Goal: Complete application form

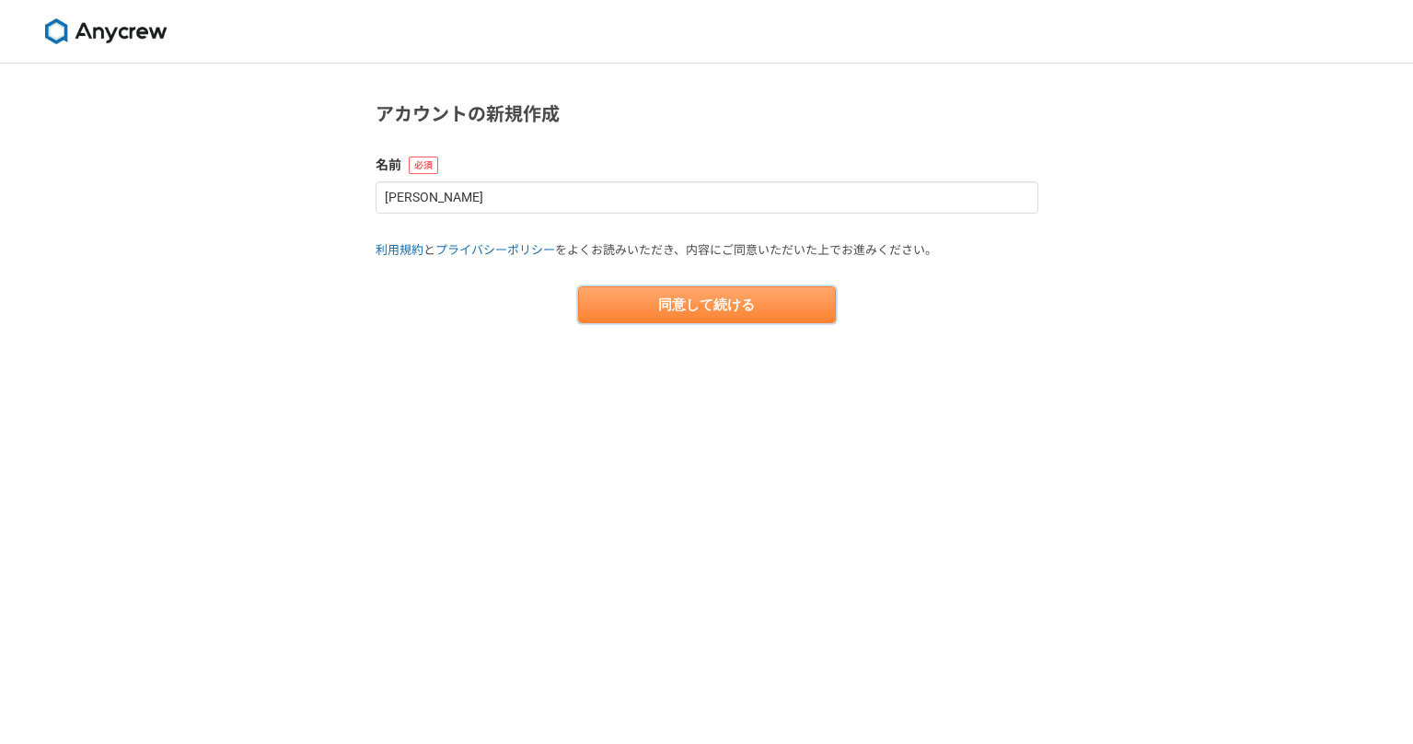
click at [686, 302] on button "同意して続ける" at bounding box center [707, 304] width 258 height 37
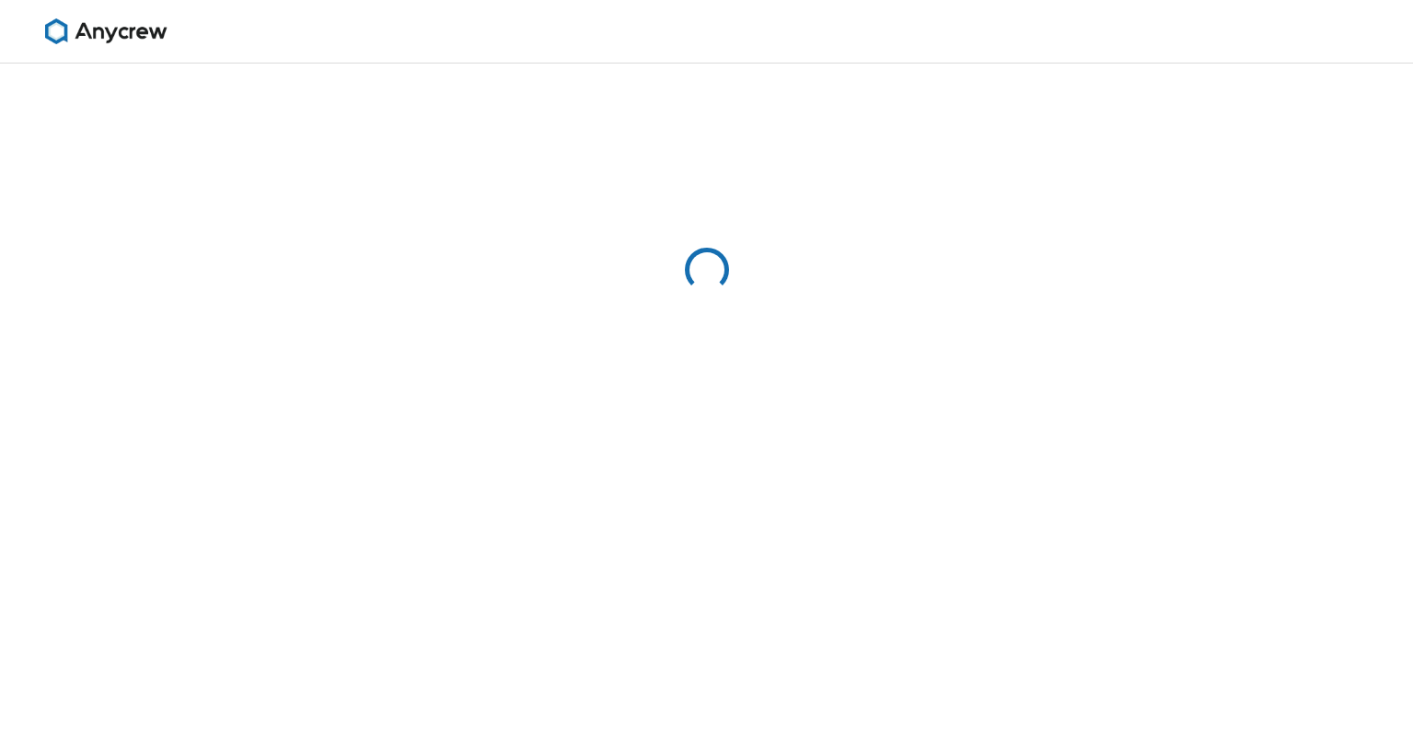
select select "13"
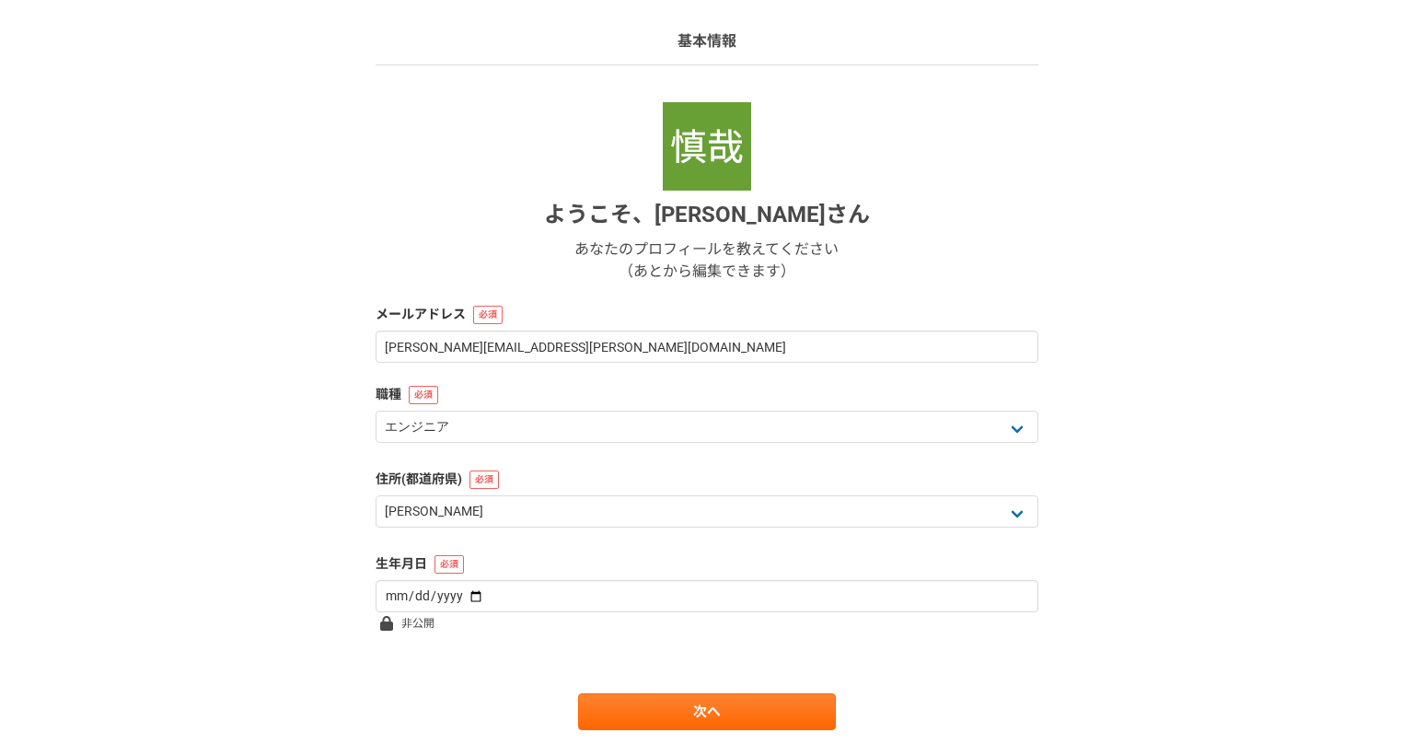
scroll to position [174, 0]
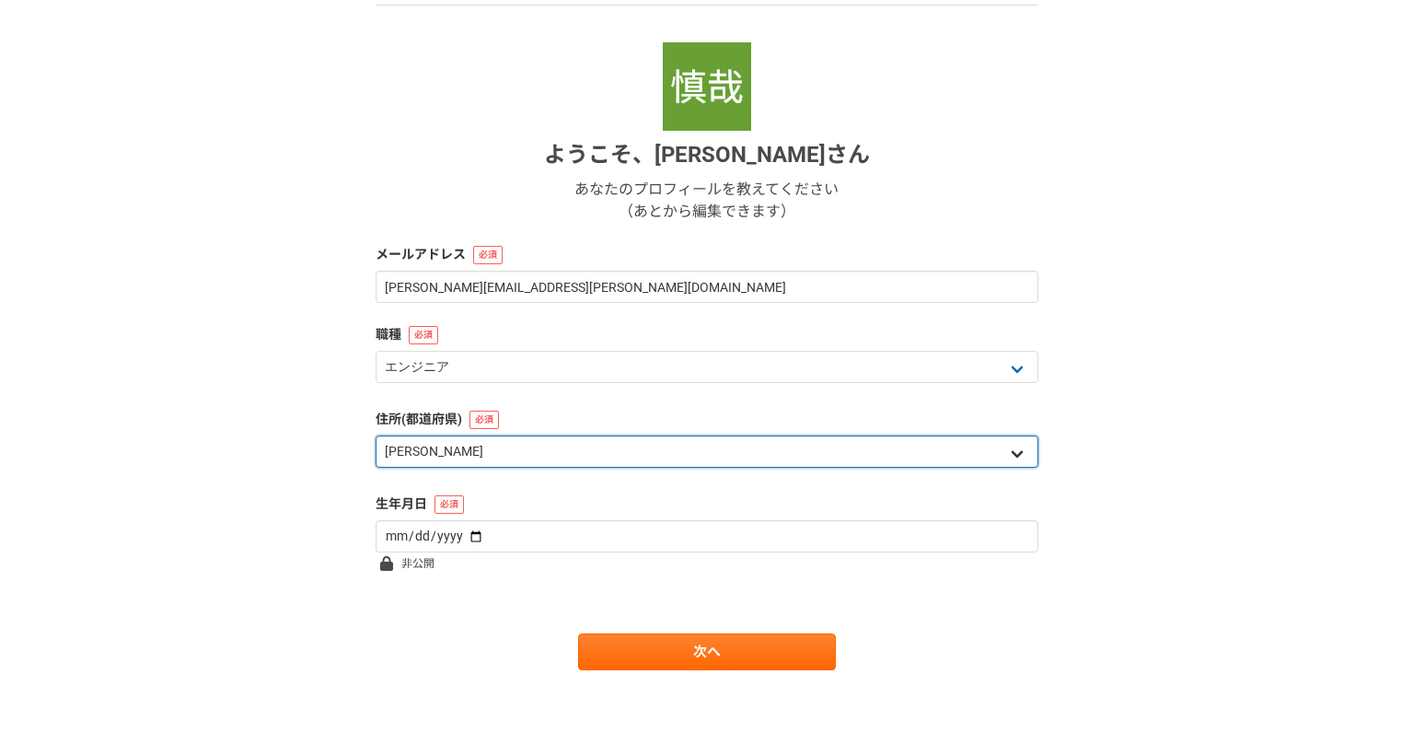
click at [516, 455] on select "北海道 [GEOGRAPHIC_DATA] [GEOGRAPHIC_DATA] [PERSON_NAME][GEOGRAPHIC_DATA] [PERSON_…" at bounding box center [706, 451] width 663 height 32
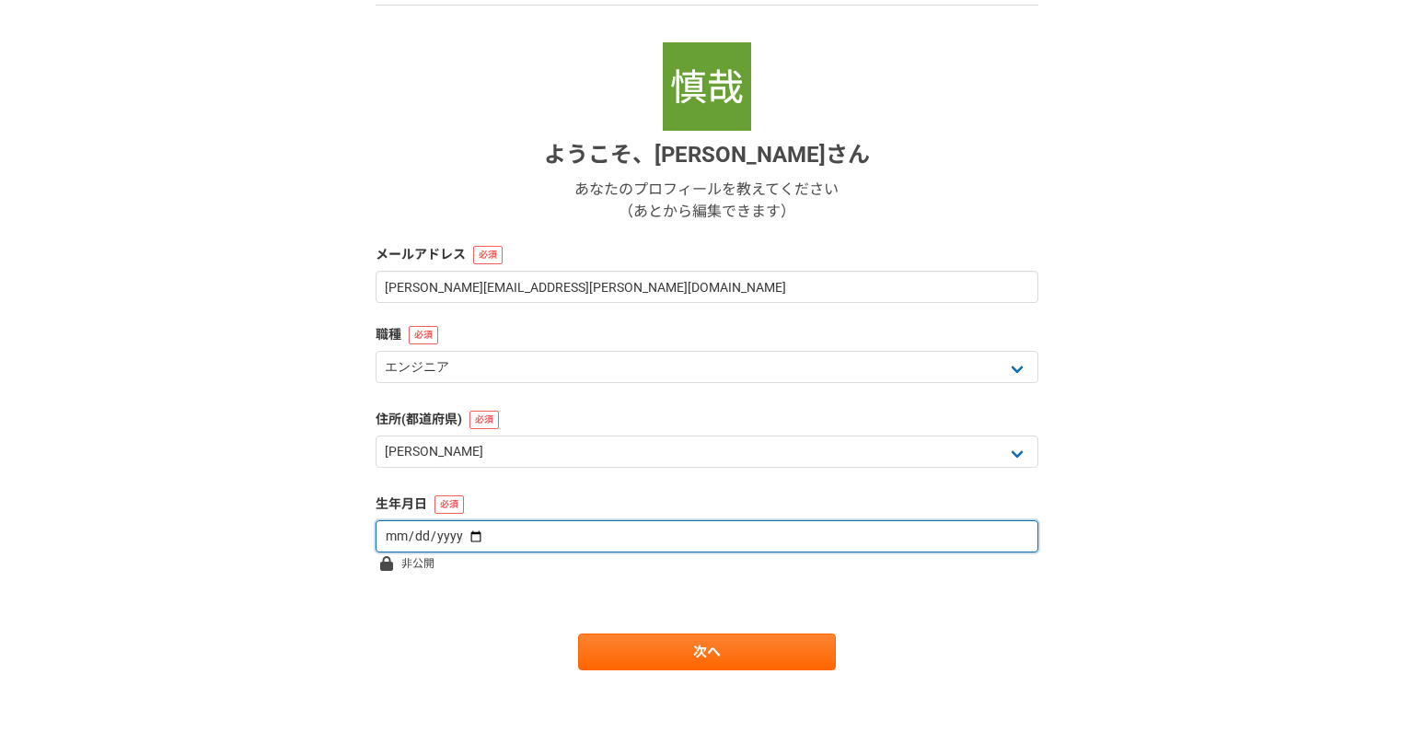
click at [455, 536] on input "date" at bounding box center [706, 536] width 663 height 32
type input "[DATE]"
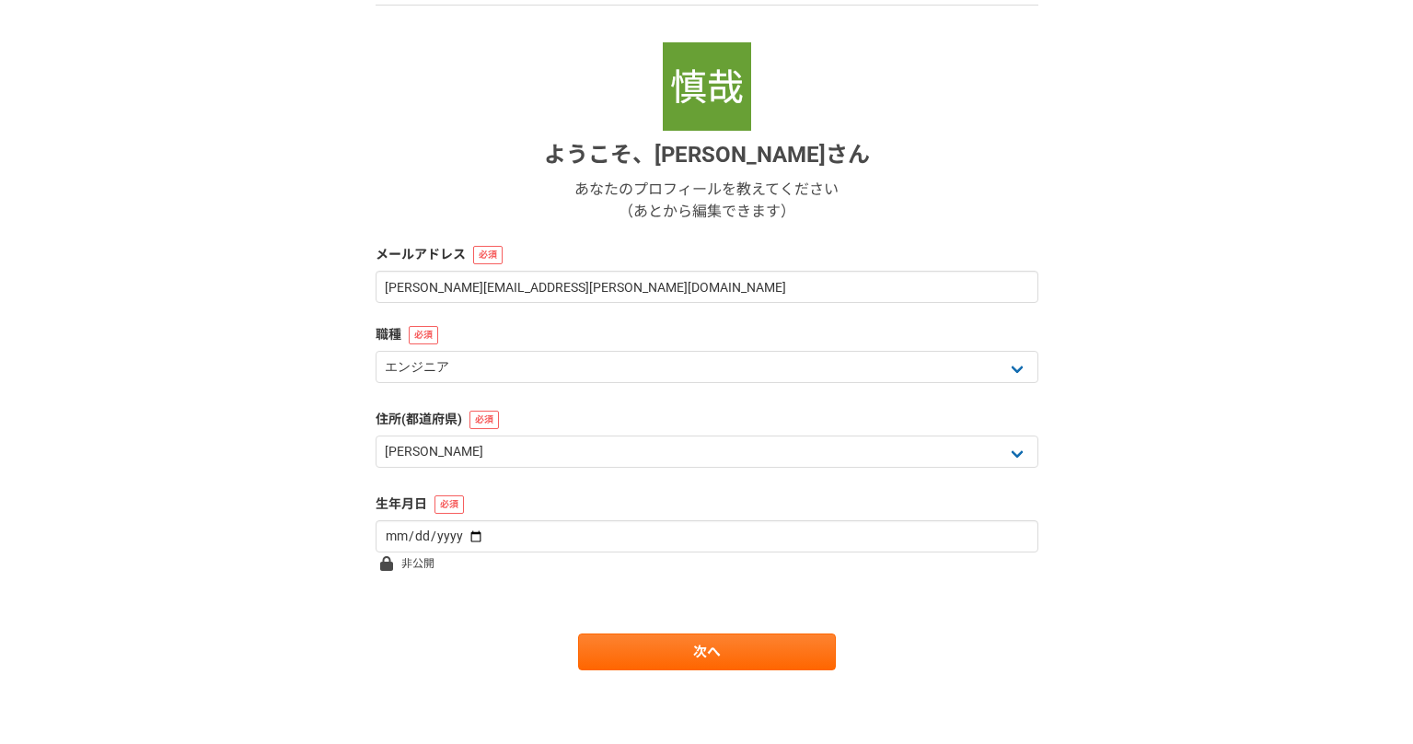
click at [698, 575] on form "ようこそ、 [PERSON_NAME] あなたのプロフィールを教えてください （あとから編集できます） メールアドレス [PERSON_NAME][EMAIL…" at bounding box center [706, 356] width 663 height 628
click at [704, 640] on link "次へ" at bounding box center [707, 651] width 258 height 37
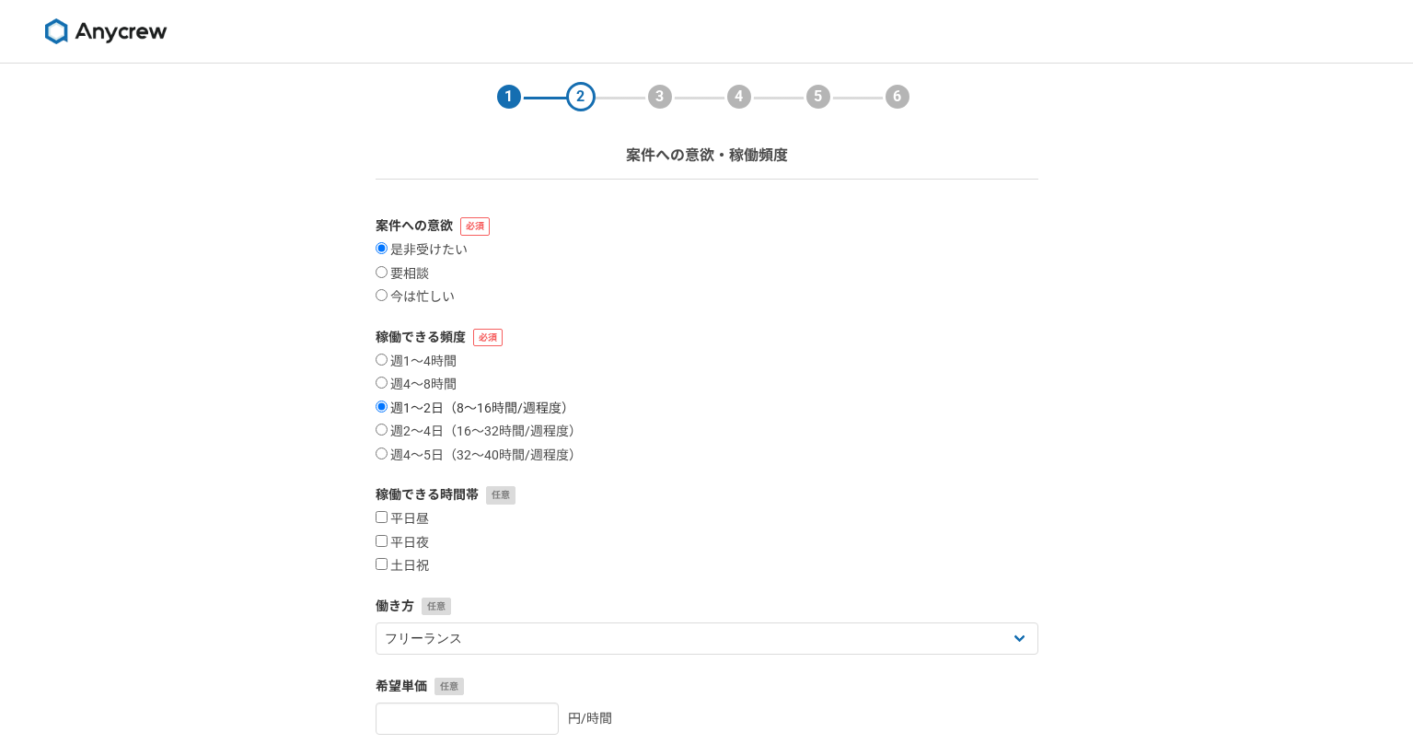
scroll to position [292, 0]
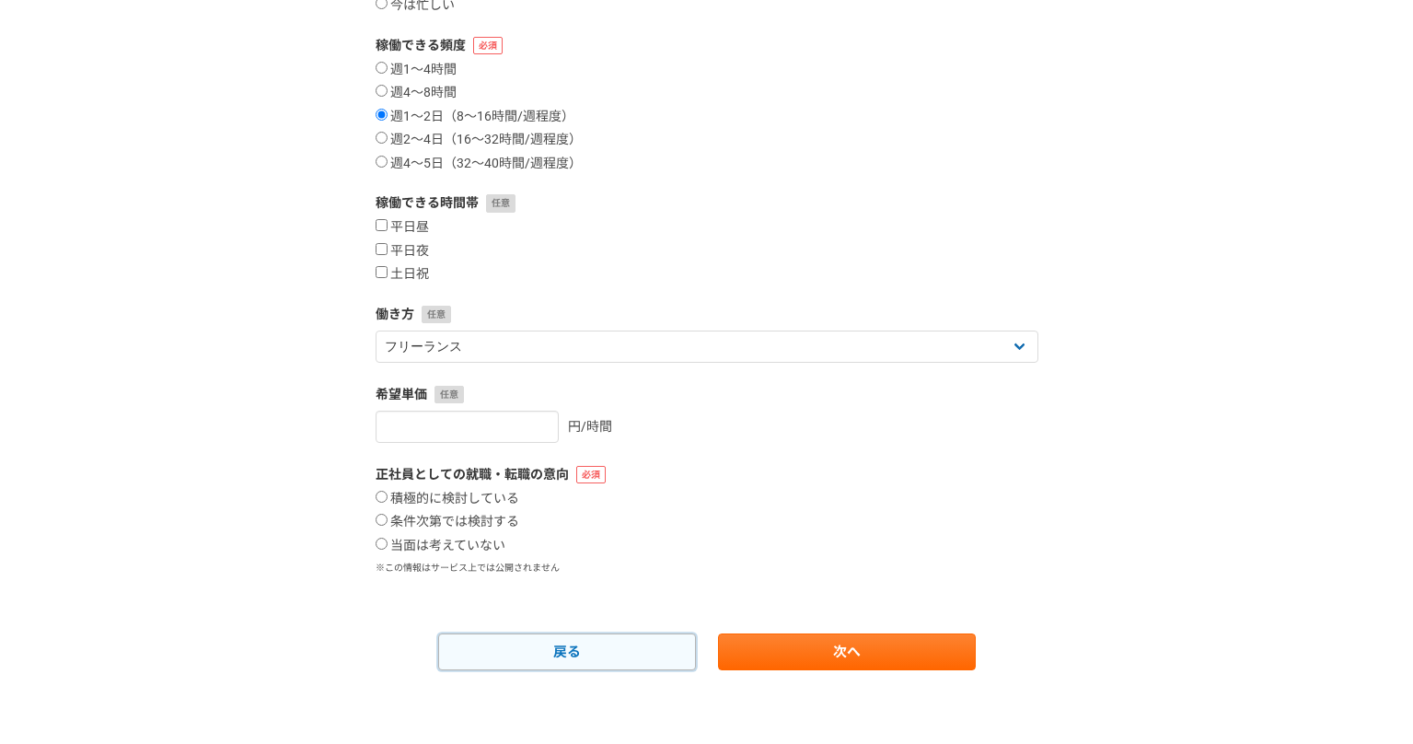
click at [616, 644] on link "戻る" at bounding box center [567, 651] width 258 height 37
select select "13"
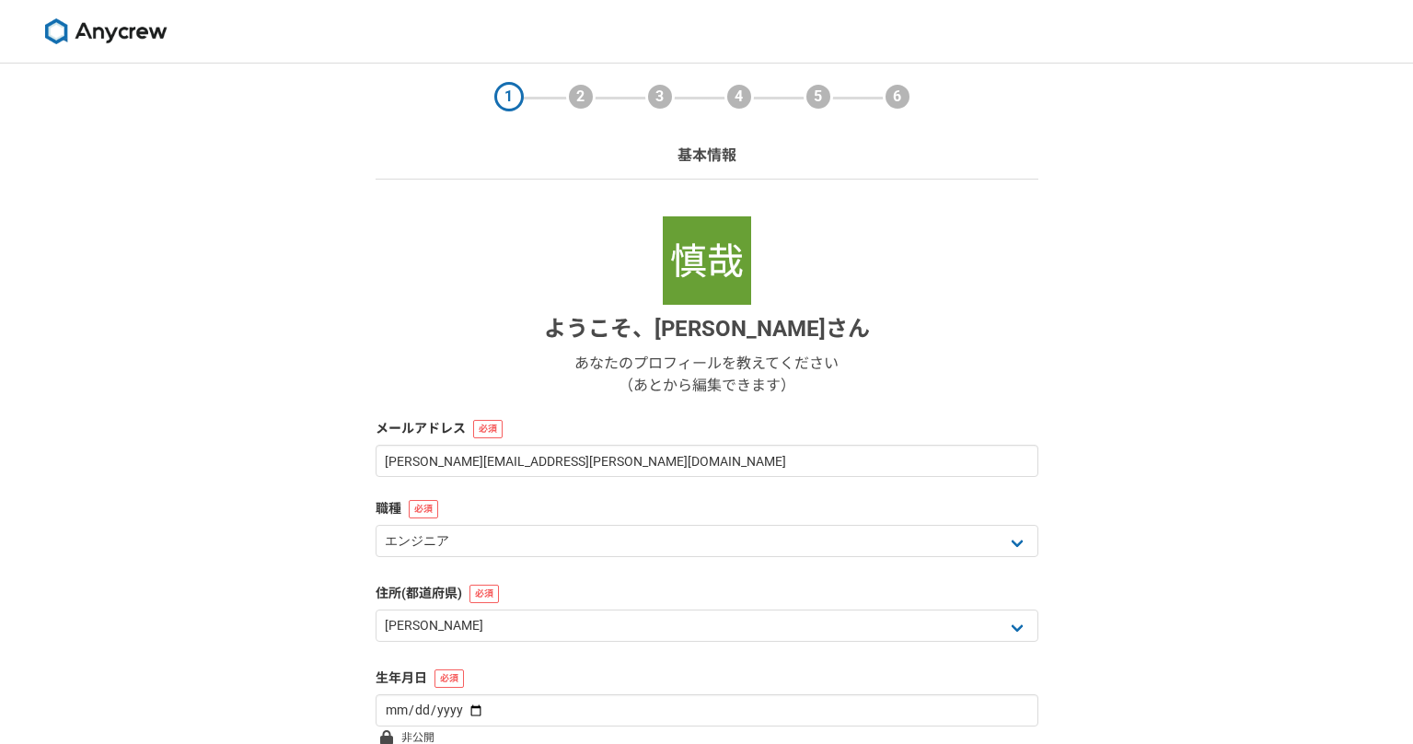
scroll to position [174, 0]
select select "13"
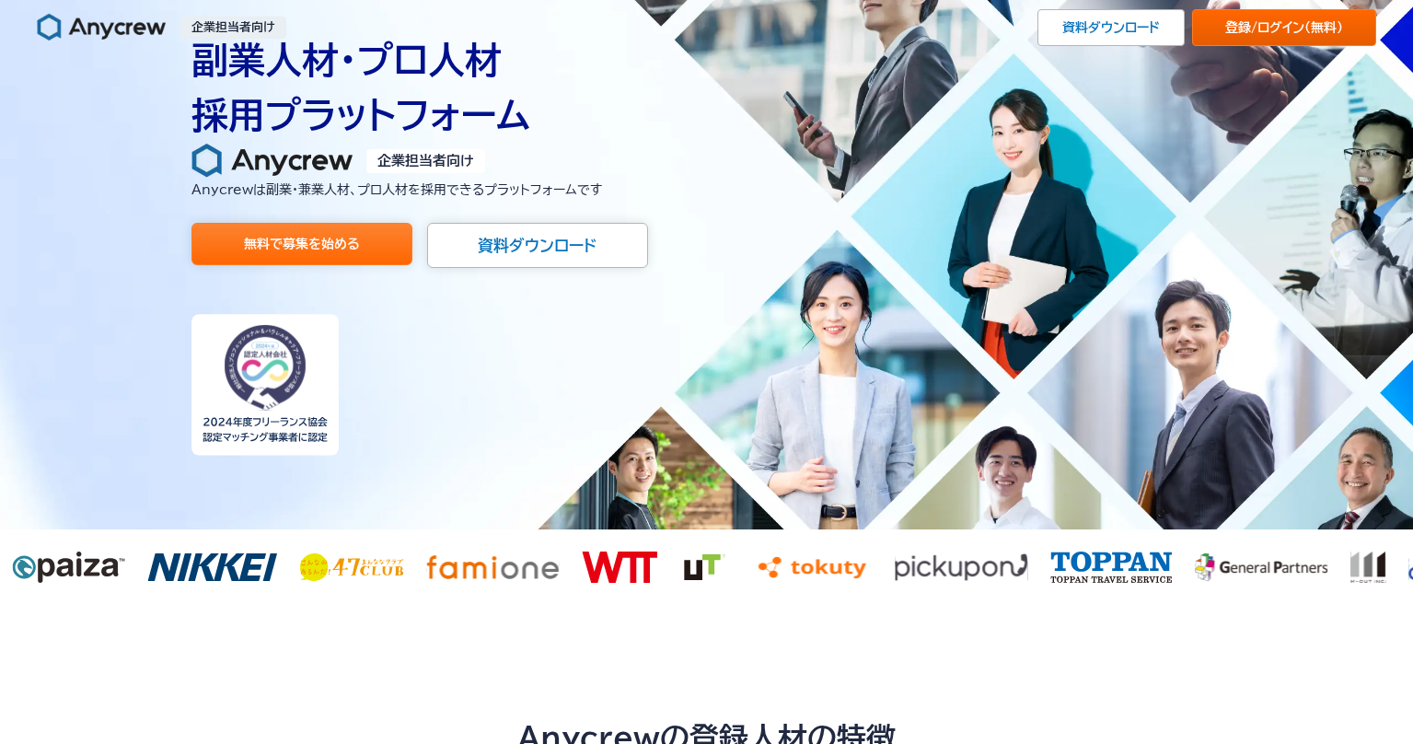
click at [1256, 23] on link "登録/ログイン （無料）" at bounding box center [1284, 27] width 184 height 37
